Goal: Task Accomplishment & Management: Use online tool/utility

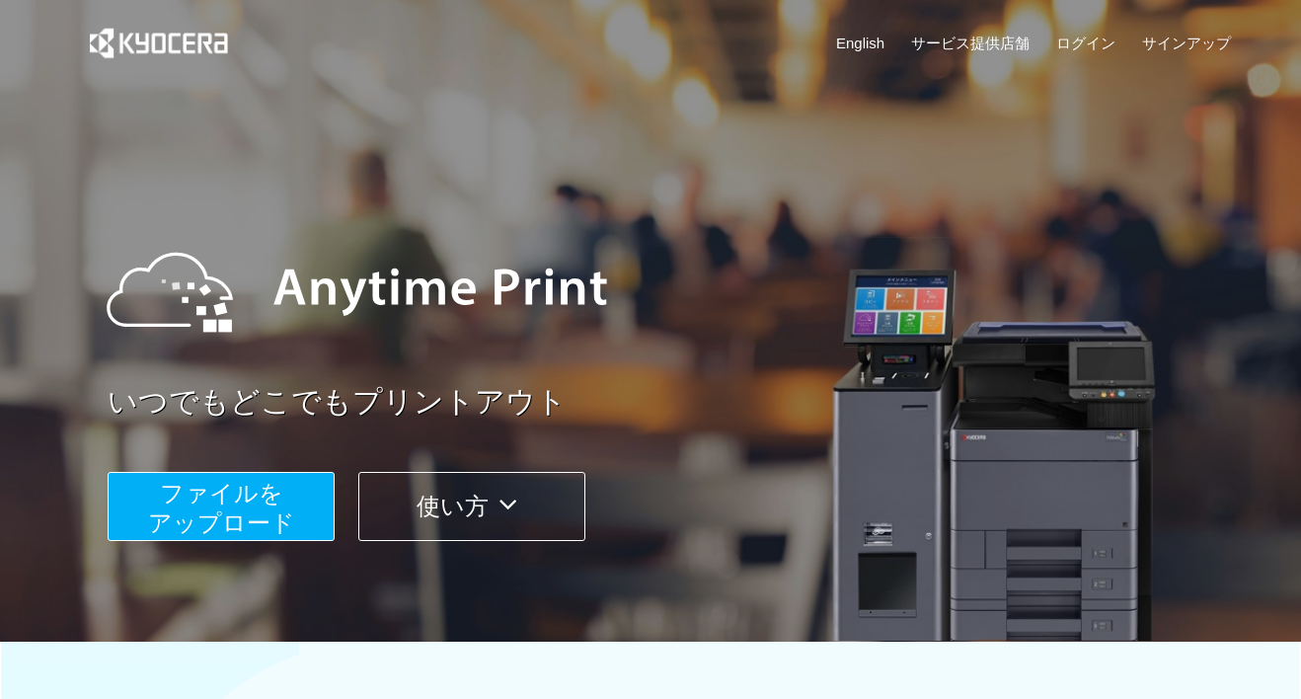
click at [233, 501] on span "ファイルを ​​アップロード" at bounding box center [221, 508] width 147 height 56
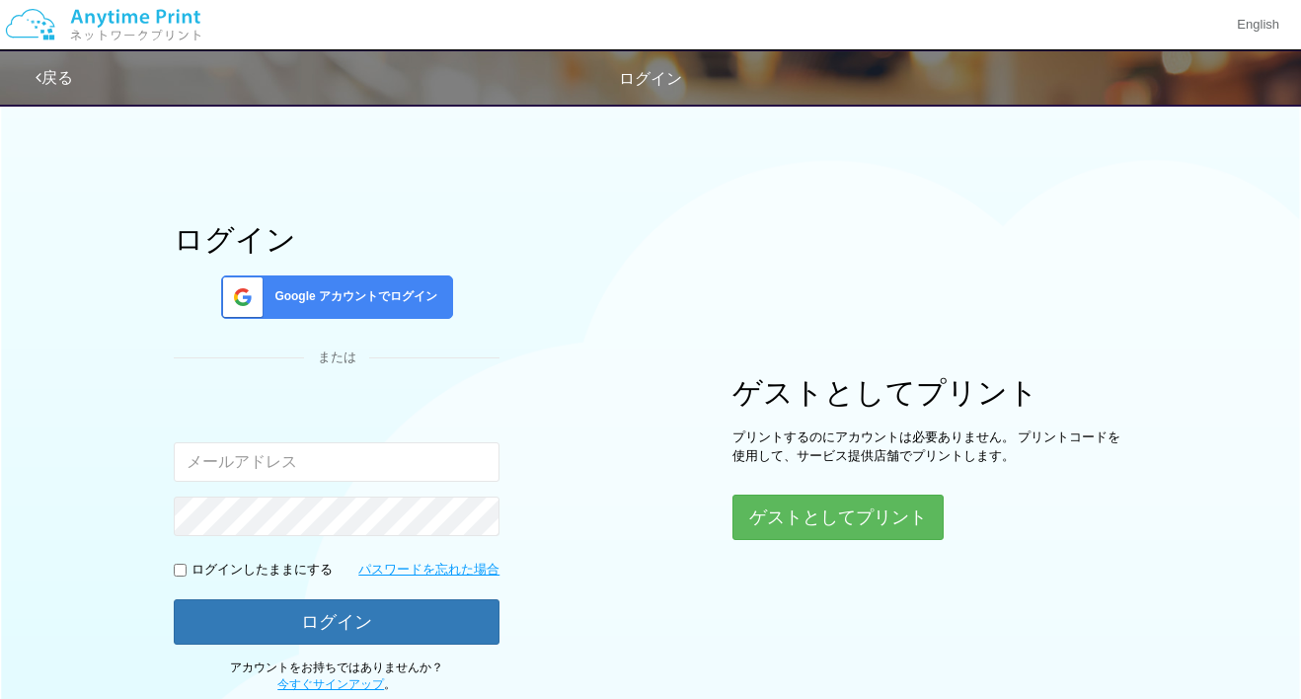
click at [404, 313] on div "Google アカウントでログイン" at bounding box center [337, 296] width 232 height 43
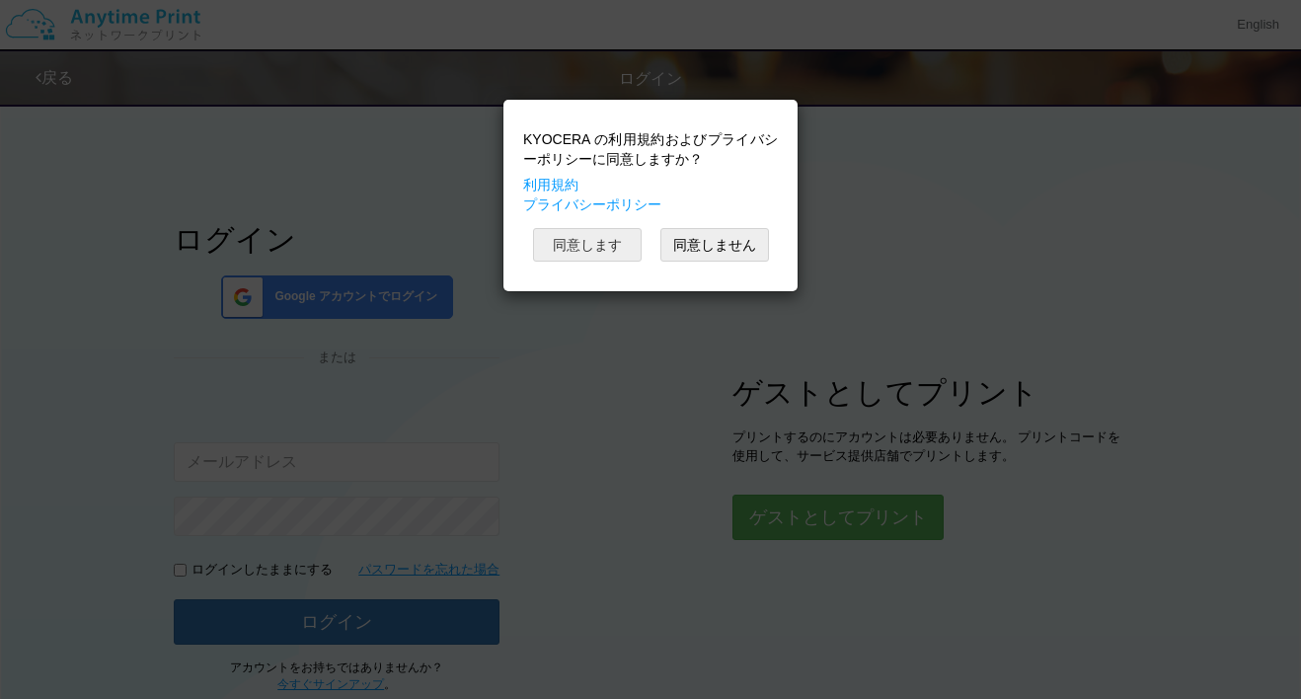
click at [583, 242] on button "同意します" at bounding box center [587, 245] width 109 height 34
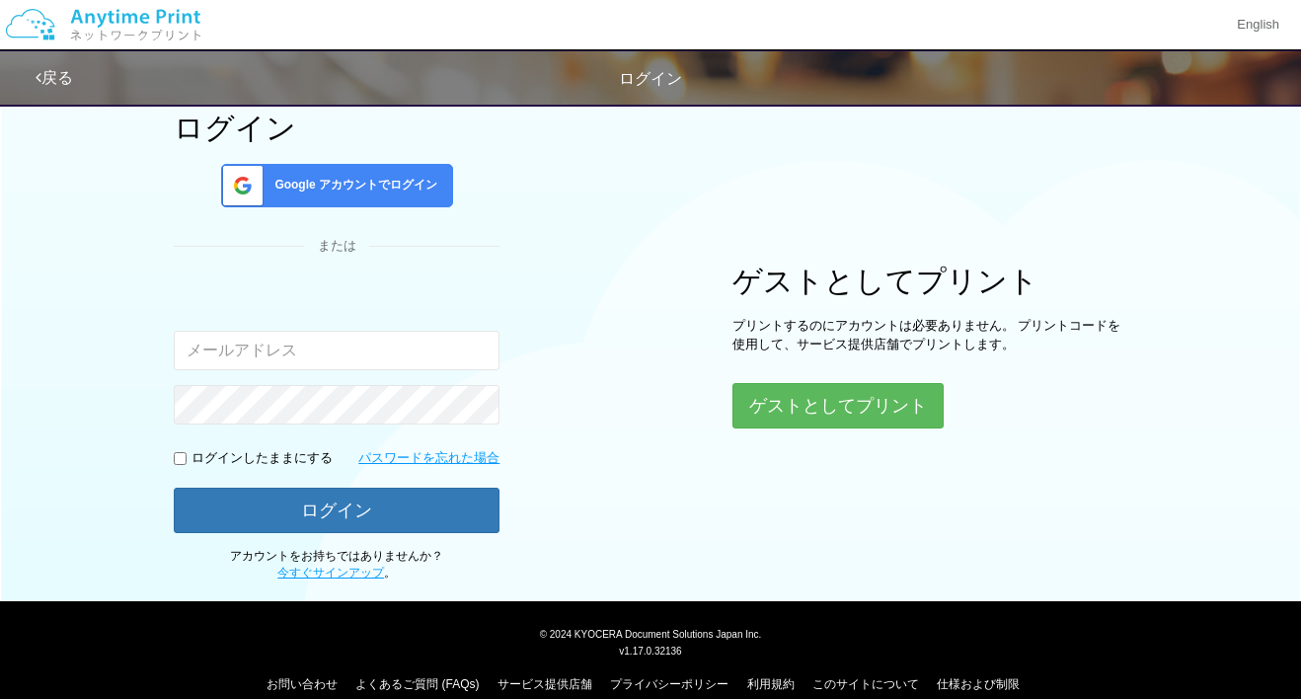
scroll to position [136, 0]
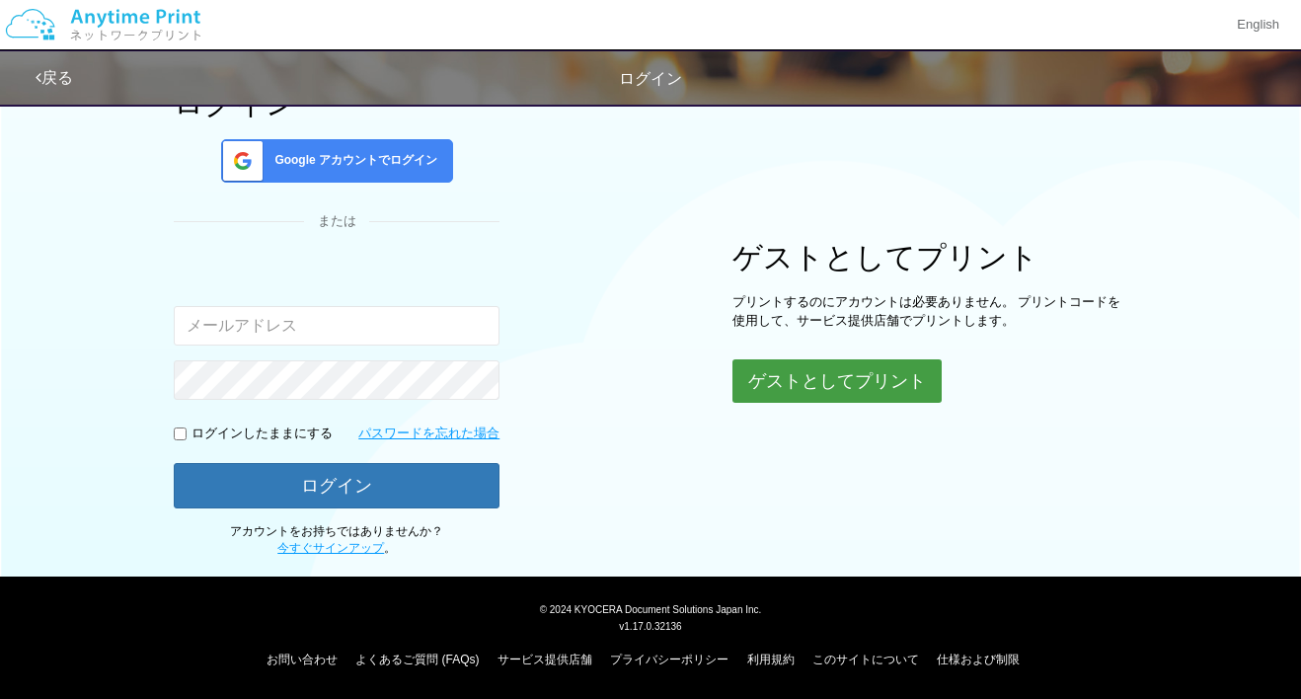
click at [794, 373] on button "ゲストとしてプリント" at bounding box center [836, 380] width 209 height 43
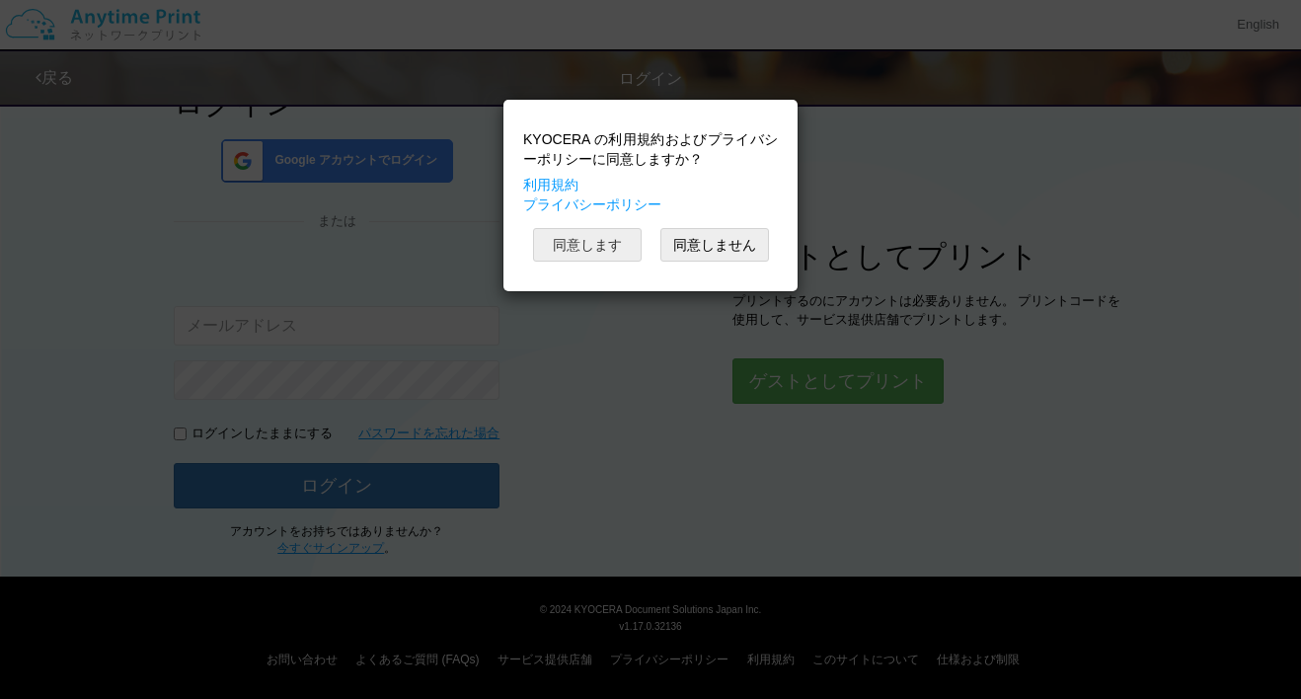
click at [634, 256] on button "同意します" at bounding box center [587, 245] width 109 height 34
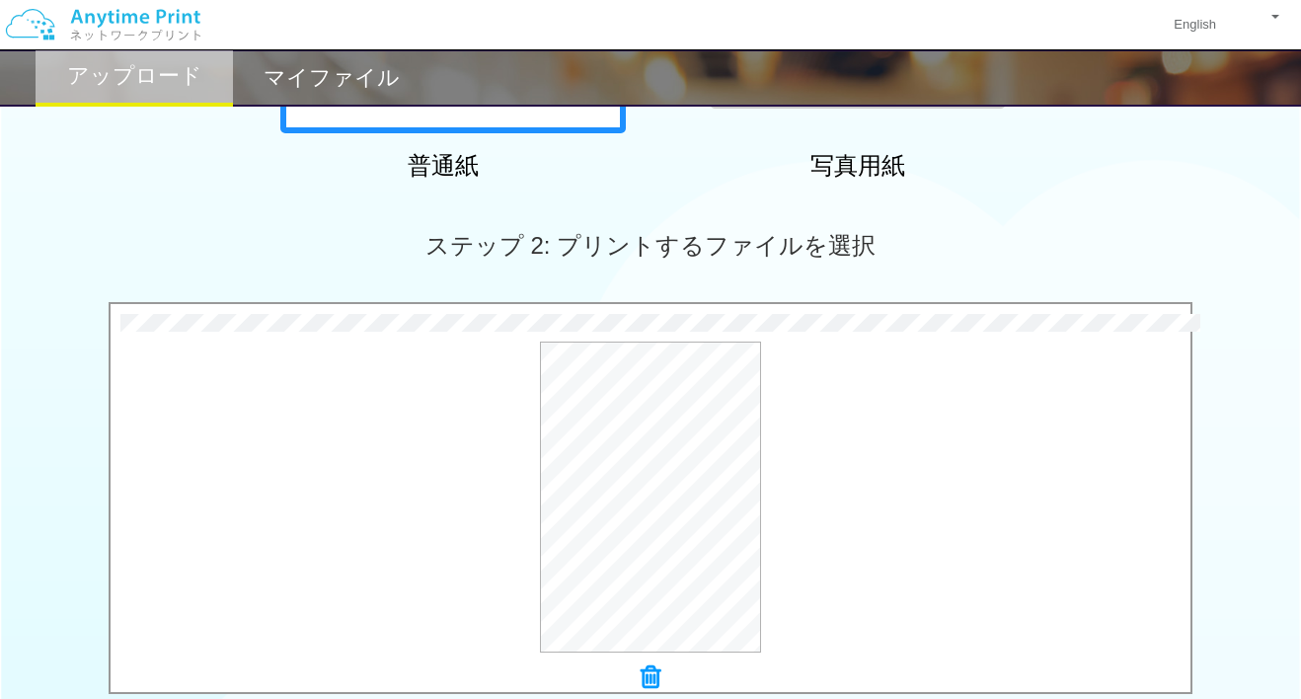
scroll to position [444, 0]
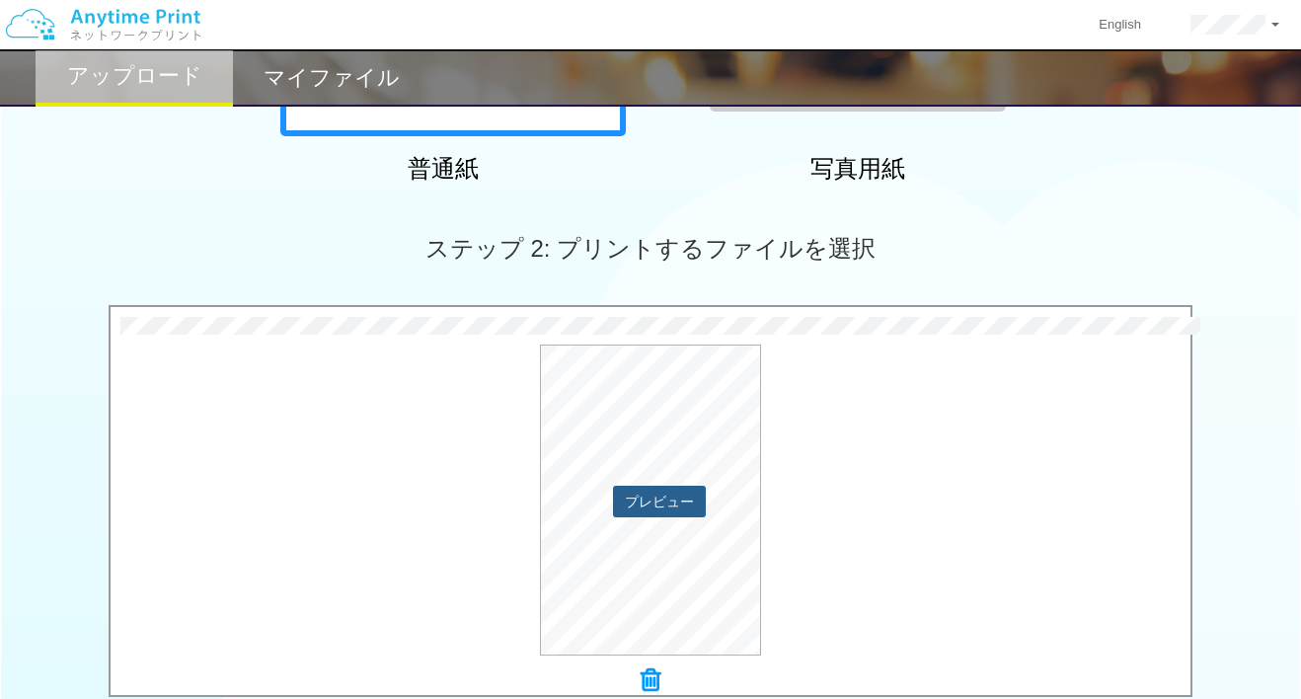
click at [653, 504] on button "プレビュー" at bounding box center [659, 502] width 93 height 32
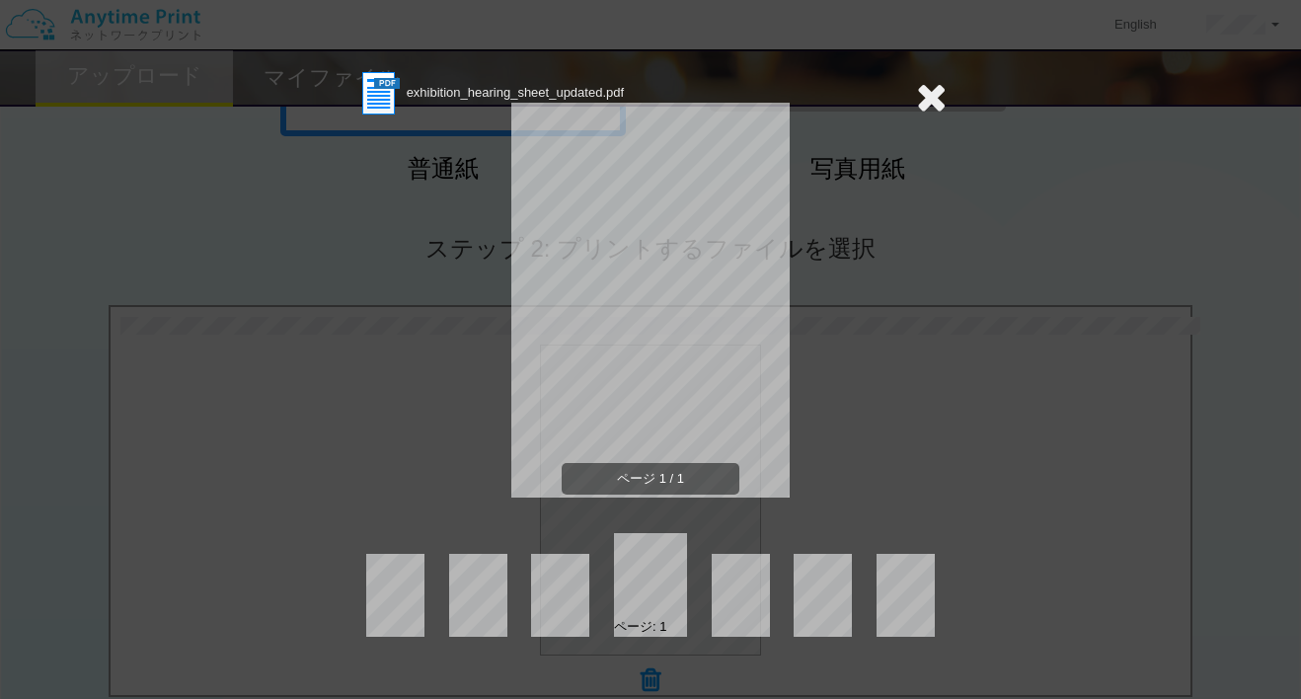
click at [937, 99] on icon at bounding box center [931, 96] width 31 height 39
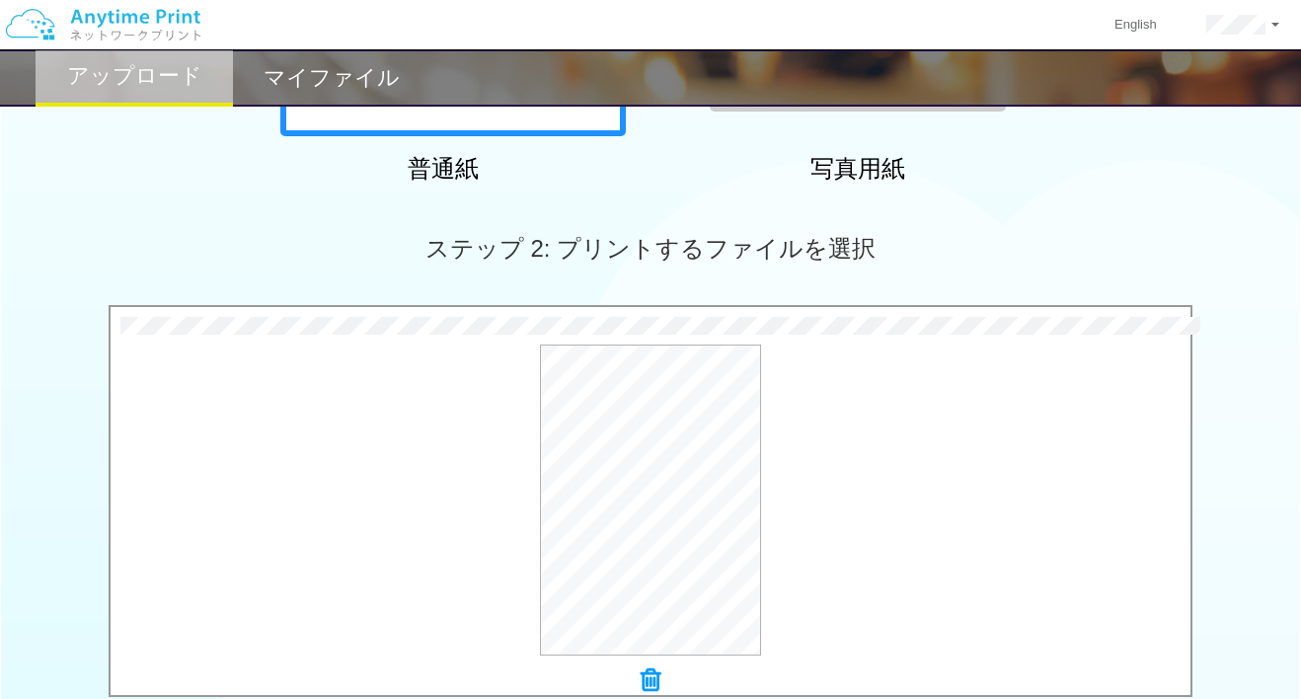
click at [643, 681] on icon at bounding box center [651, 680] width 20 height 26
click at [644, 498] on button "プレビュー" at bounding box center [659, 502] width 93 height 32
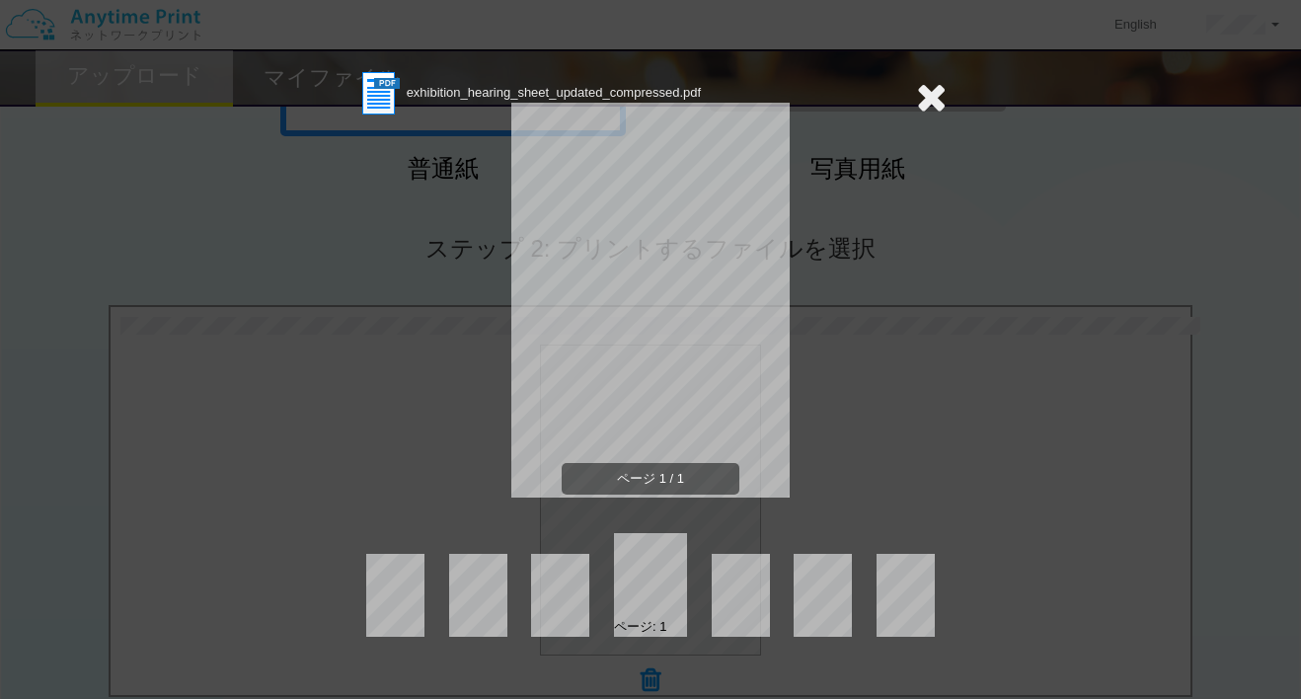
click at [933, 104] on icon at bounding box center [931, 96] width 31 height 39
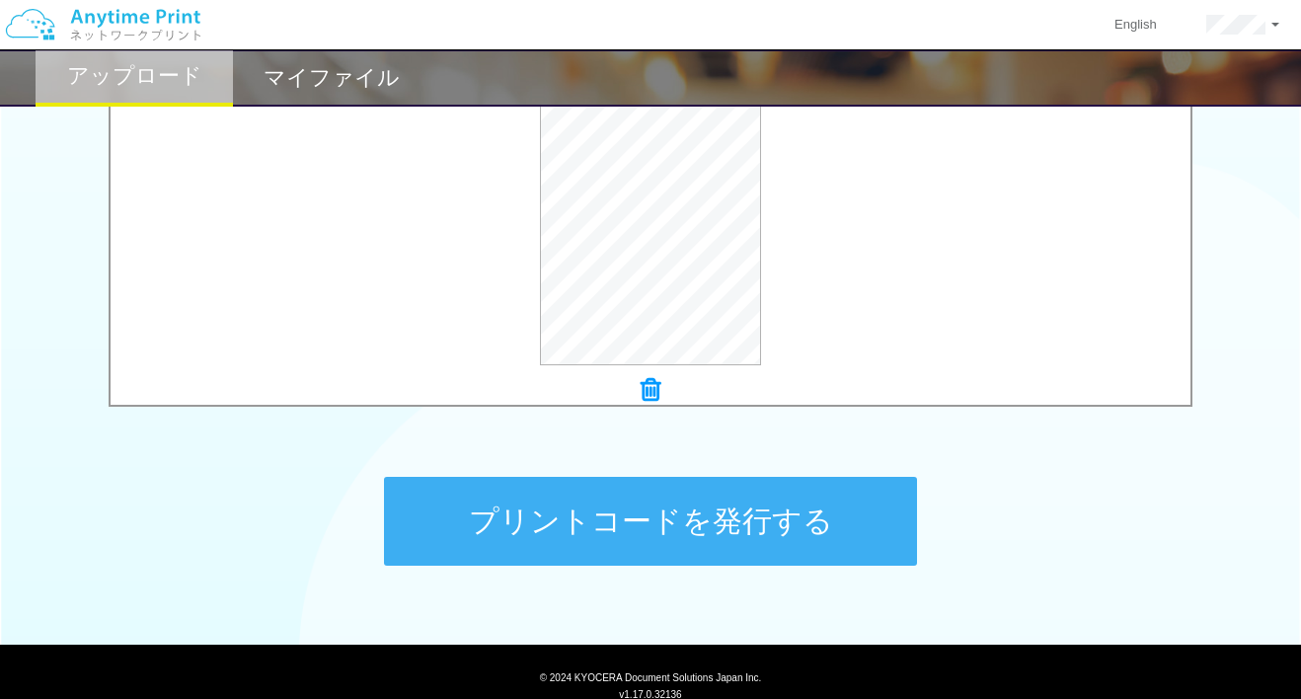
scroll to position [802, 0]
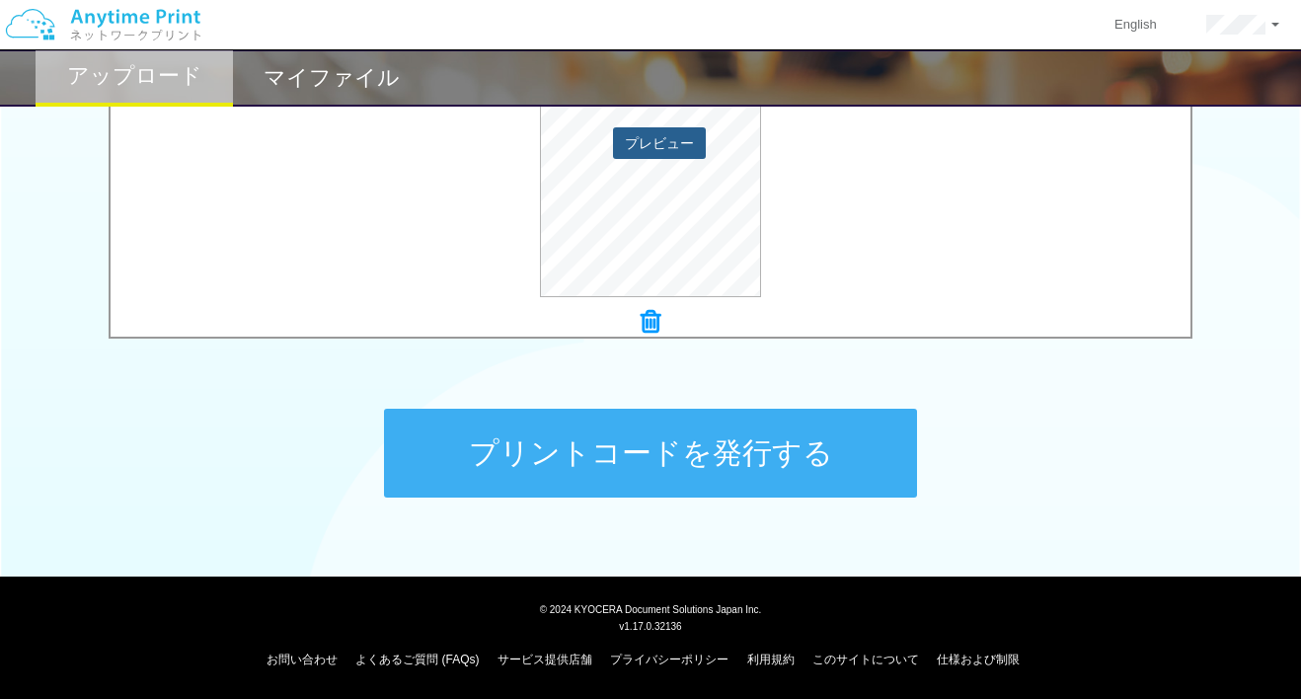
click at [666, 142] on button "プレビュー" at bounding box center [659, 143] width 93 height 32
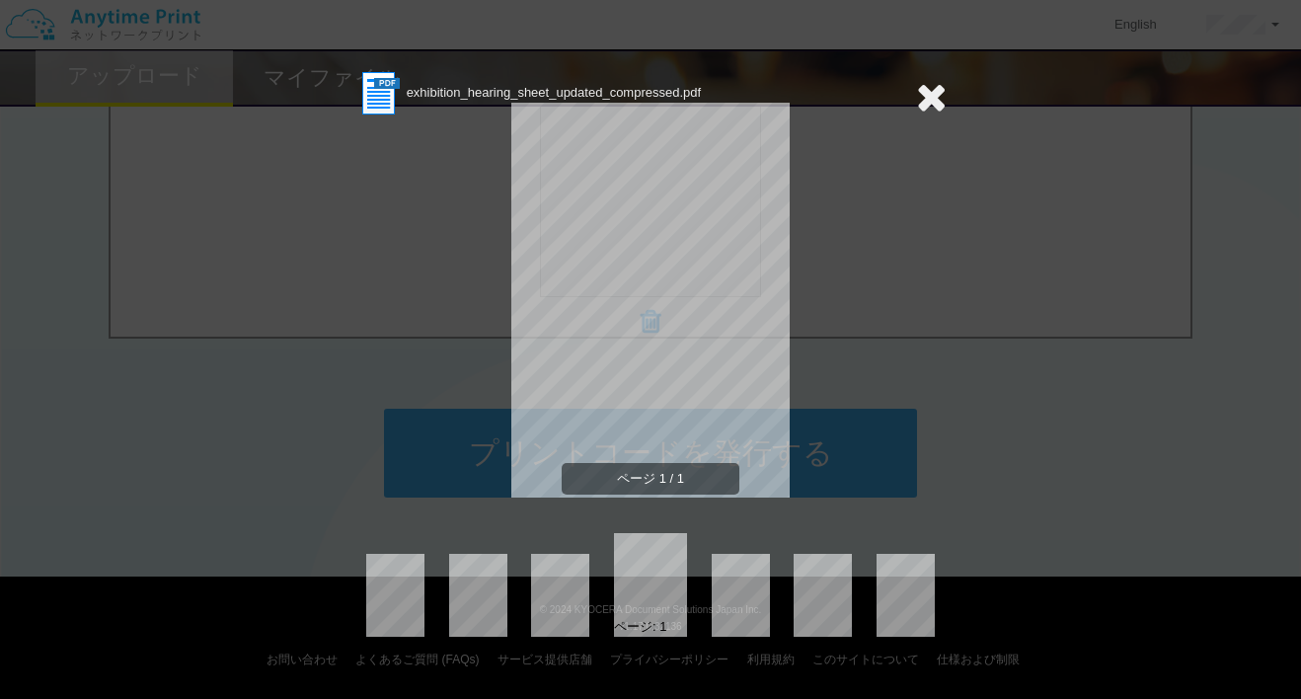
click at [930, 103] on icon at bounding box center [931, 96] width 31 height 39
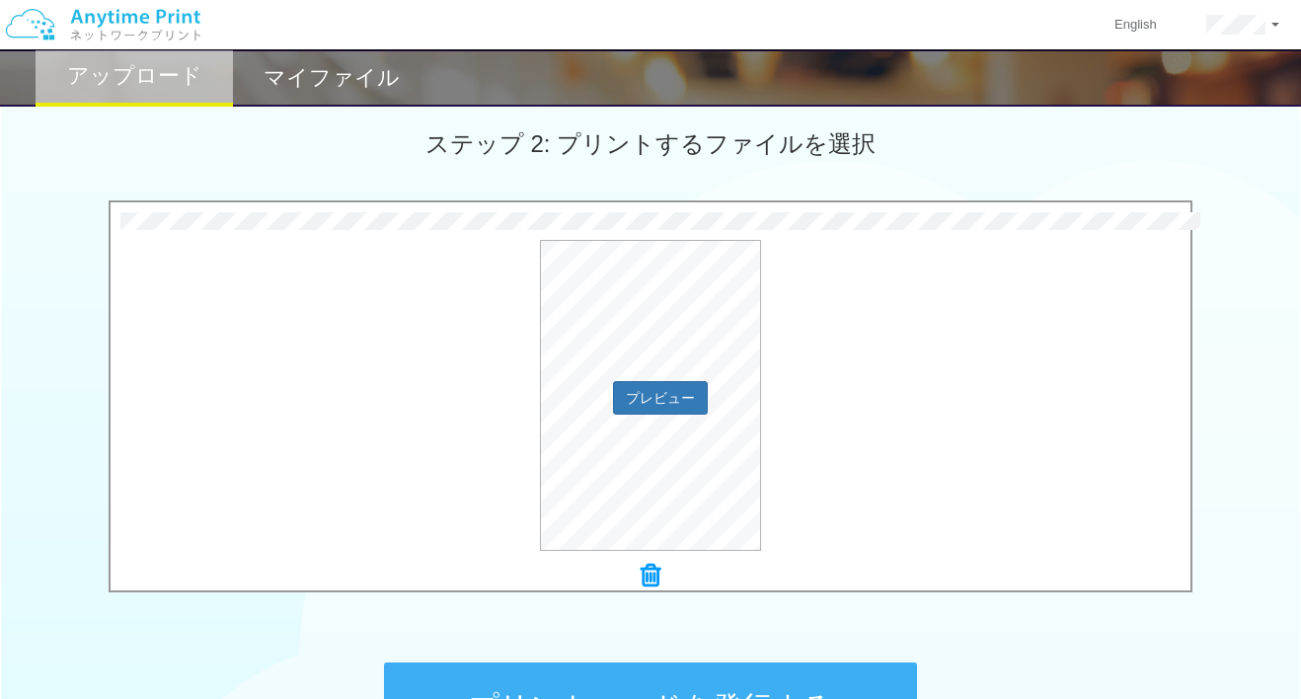
scroll to position [553, 0]
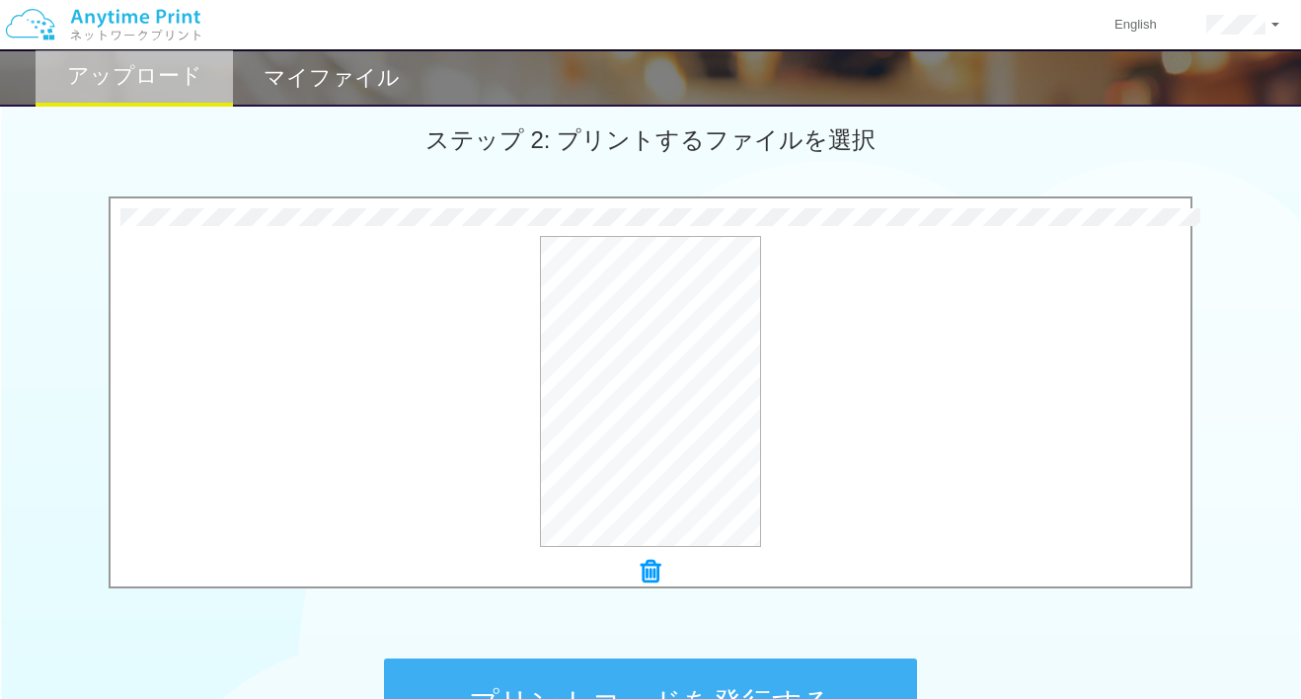
click at [650, 568] on icon at bounding box center [651, 572] width 20 height 26
click at [599, 671] on button "プリントコードを発行する" at bounding box center [650, 702] width 533 height 89
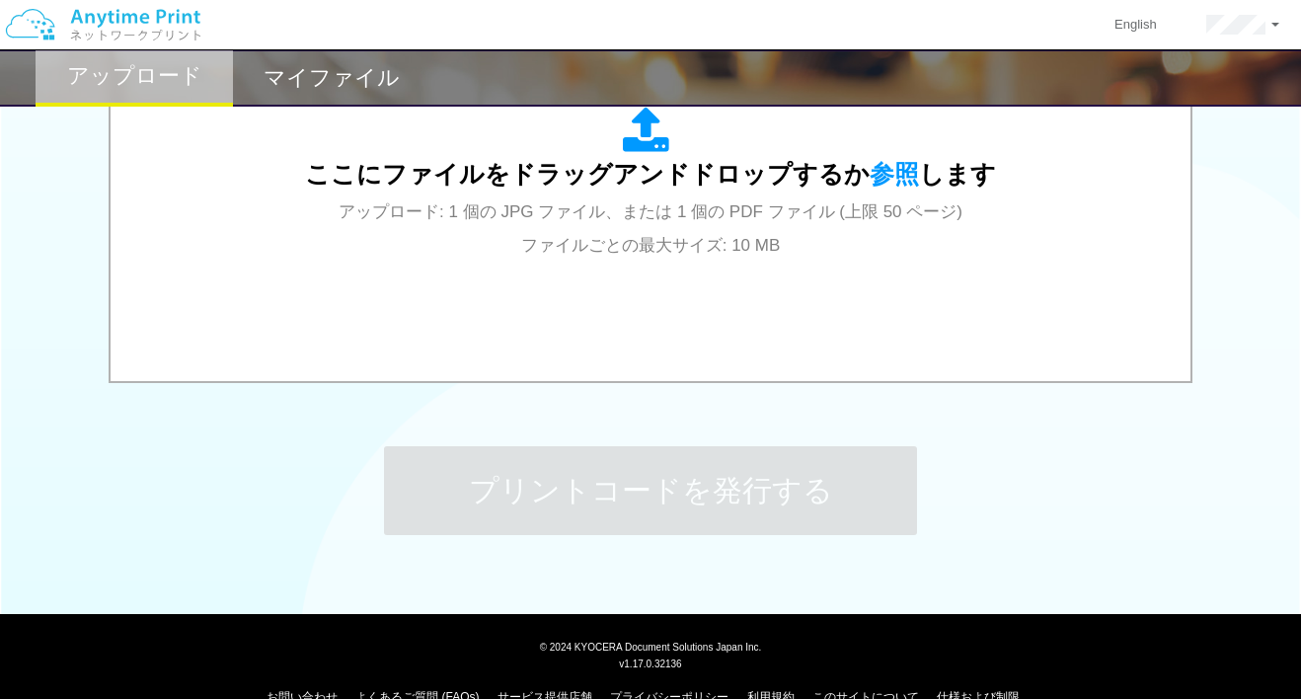
scroll to position [769, 0]
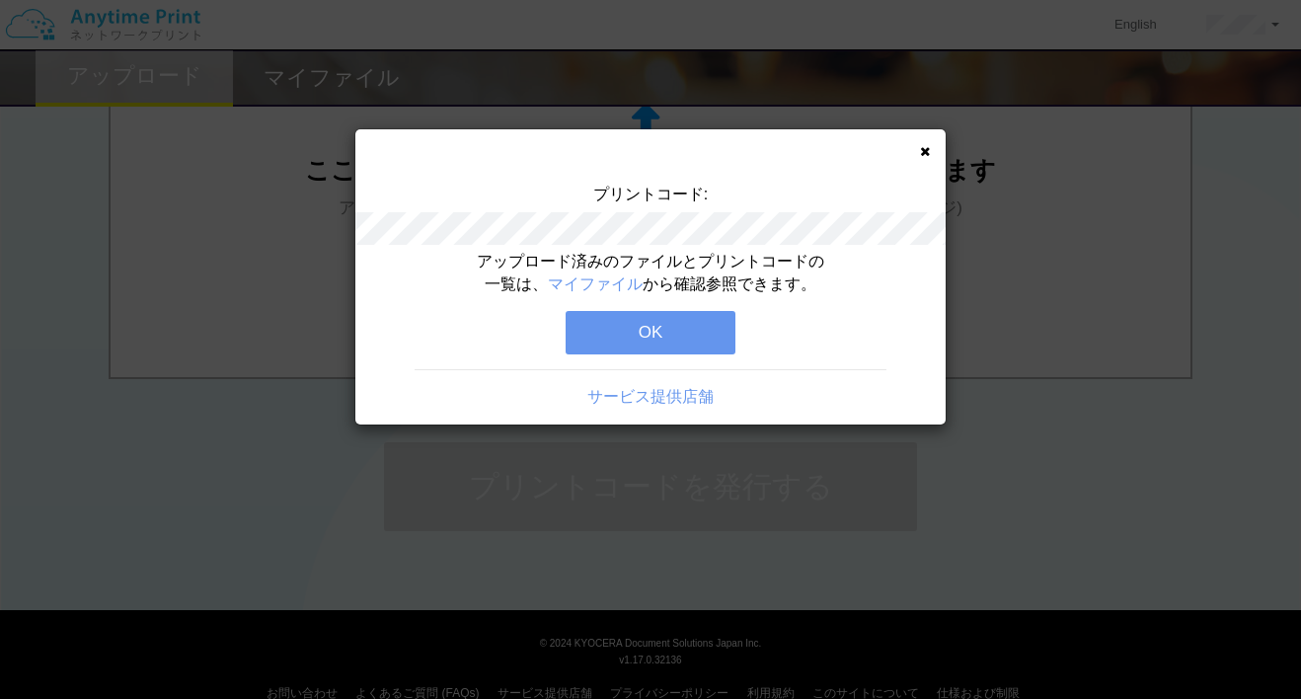
click at [682, 342] on button "OK" at bounding box center [651, 332] width 170 height 43
